Goal: Obtain resource: Obtain resource

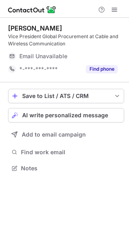
scroll to position [162, 129]
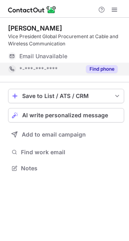
click at [96, 69] on button "Find phone" at bounding box center [102, 69] width 32 height 8
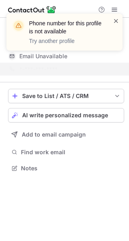
click at [115, 19] on span at bounding box center [116, 21] width 6 height 8
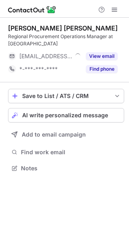
scroll to position [162, 129]
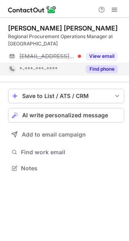
click at [102, 67] on button "Find phone" at bounding box center [102, 69] width 32 height 8
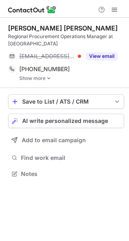
scroll to position [168, 129]
click at [47, 80] on img at bounding box center [48, 79] width 5 height 6
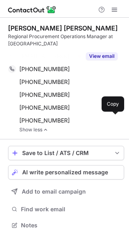
scroll to position [207, 129]
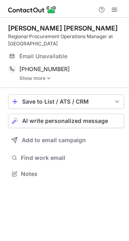
scroll to position [168, 129]
click at [50, 78] on img at bounding box center [48, 79] width 5 height 6
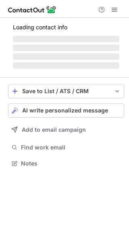
scroll to position [181, 129]
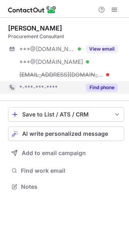
click at [100, 86] on button "Find phone" at bounding box center [102, 88] width 32 height 8
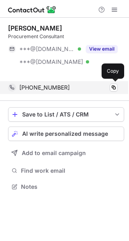
scroll to position [168, 129]
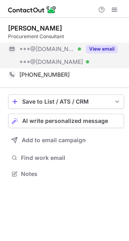
scroll to position [168, 129]
click at [98, 49] on button "View email" at bounding box center [102, 49] width 32 height 8
